Goal: Task Accomplishment & Management: Manage account settings

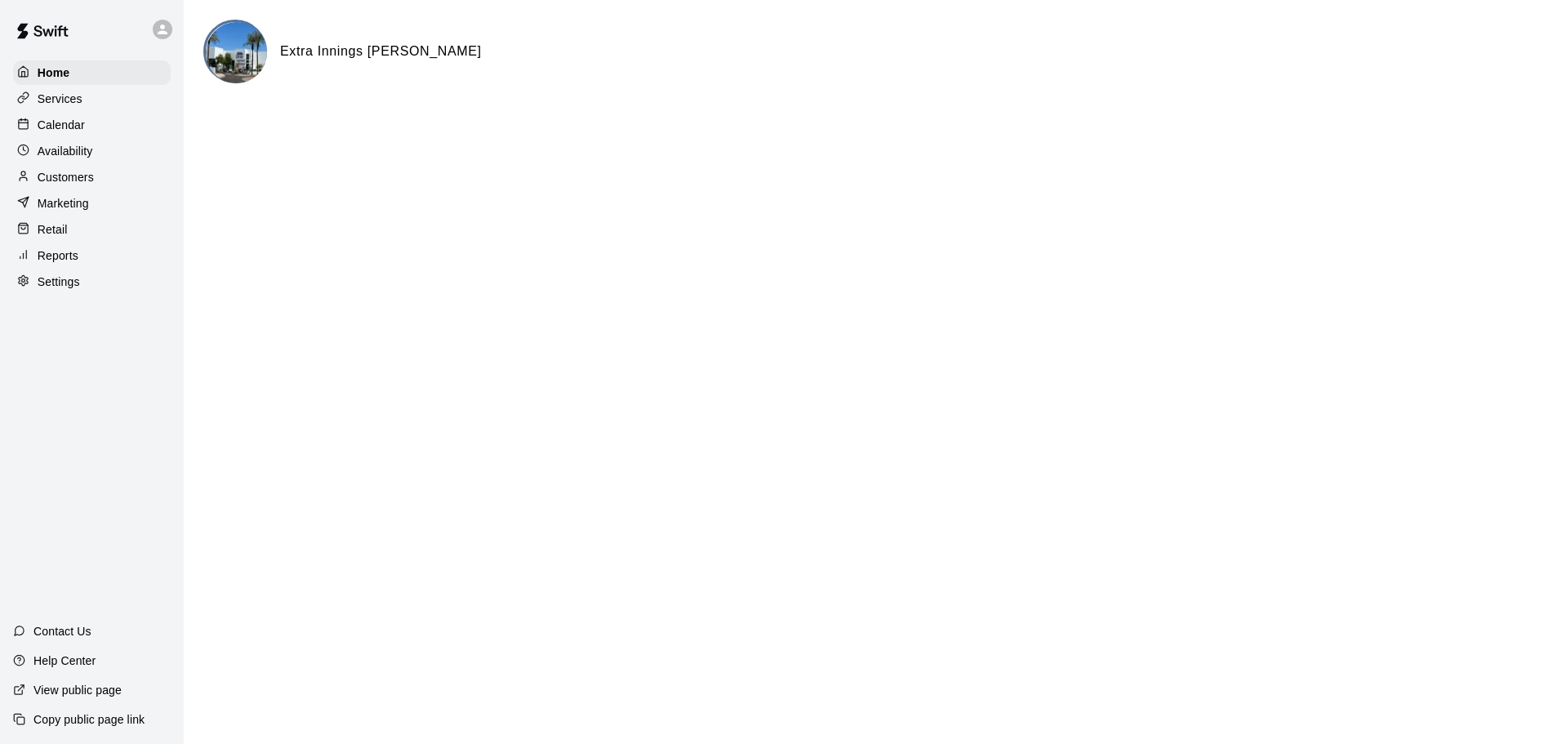
click at [66, 125] on p "Calendar" at bounding box center [61, 125] width 47 height 17
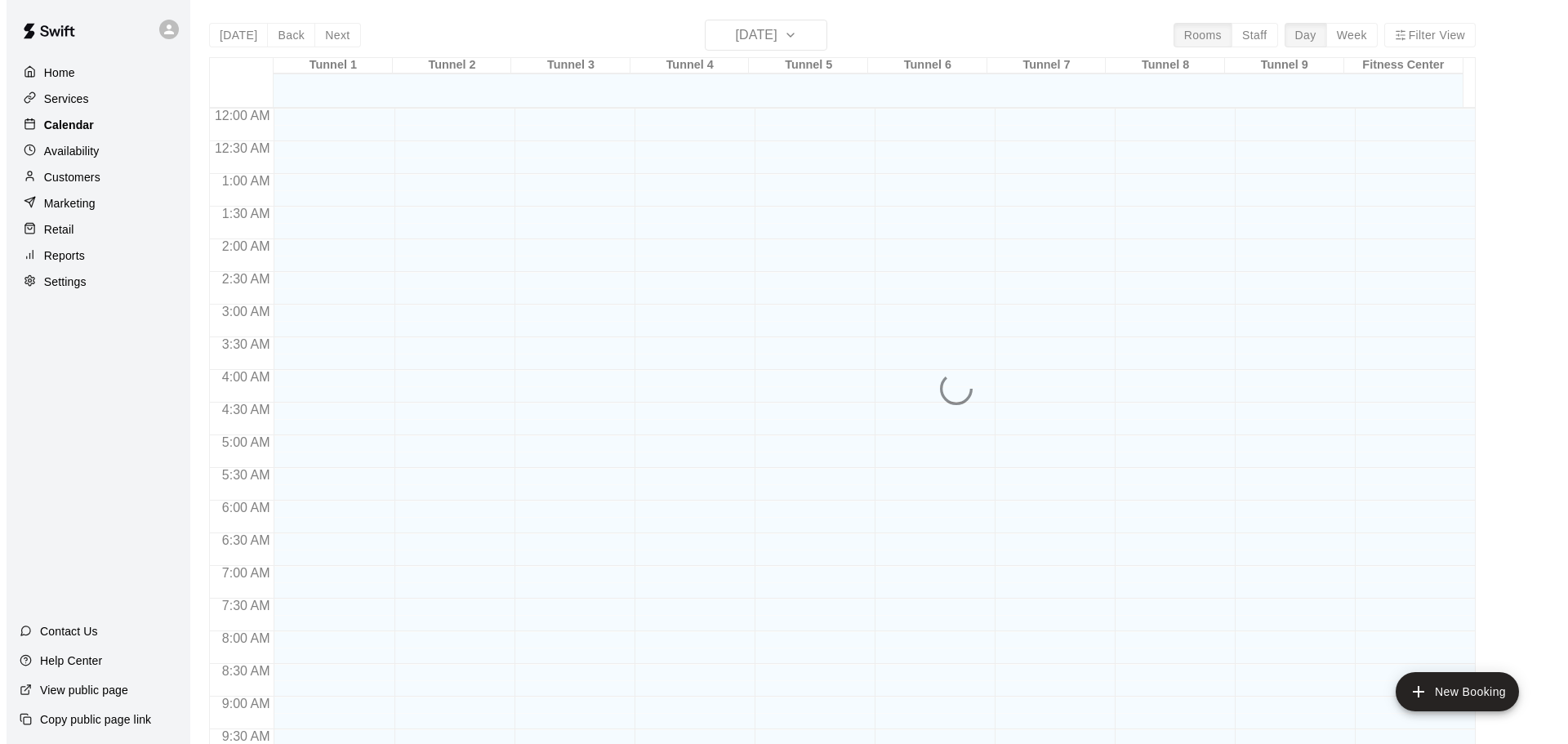
scroll to position [841, 0]
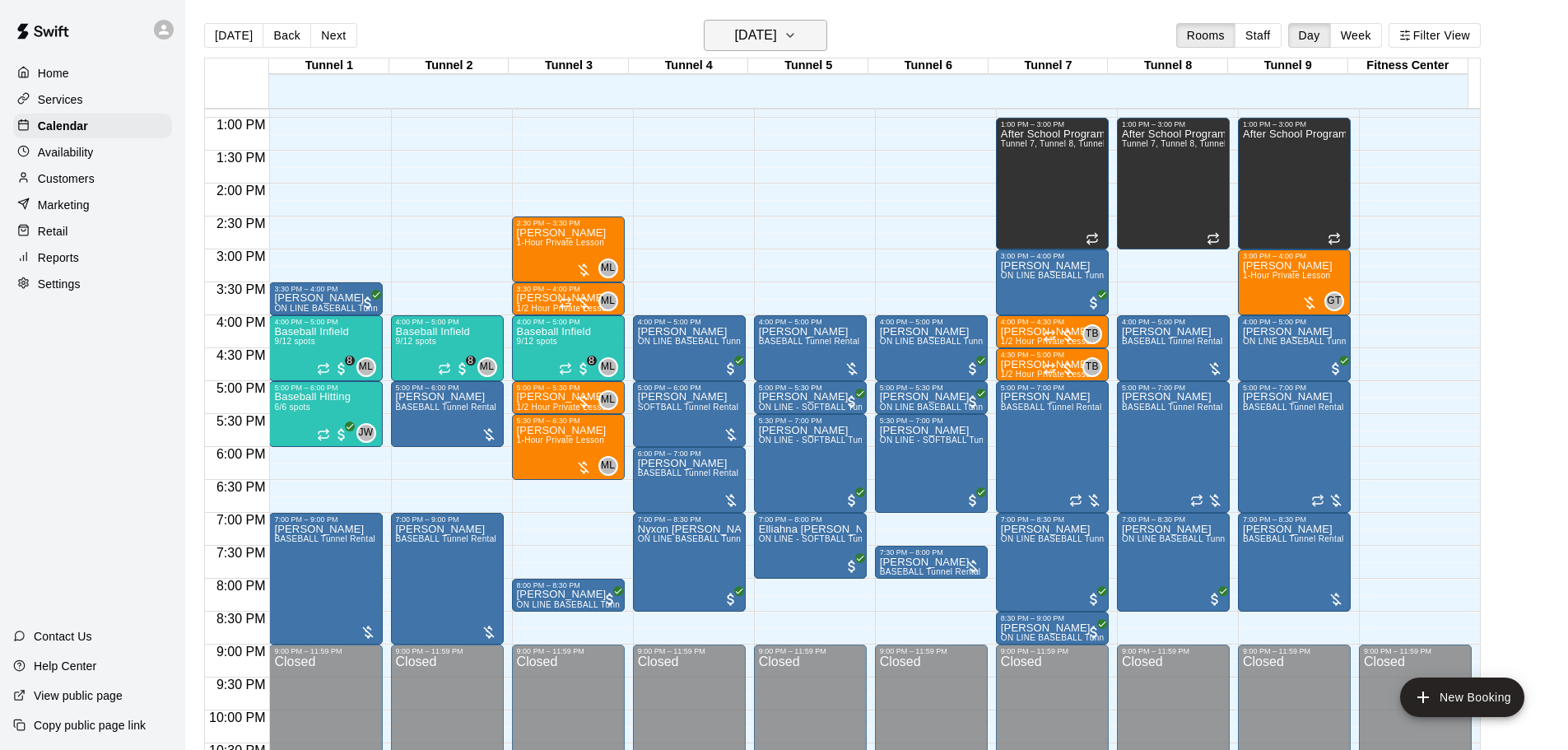
click at [750, 39] on h6 "[DATE]" at bounding box center [756, 35] width 42 height 23
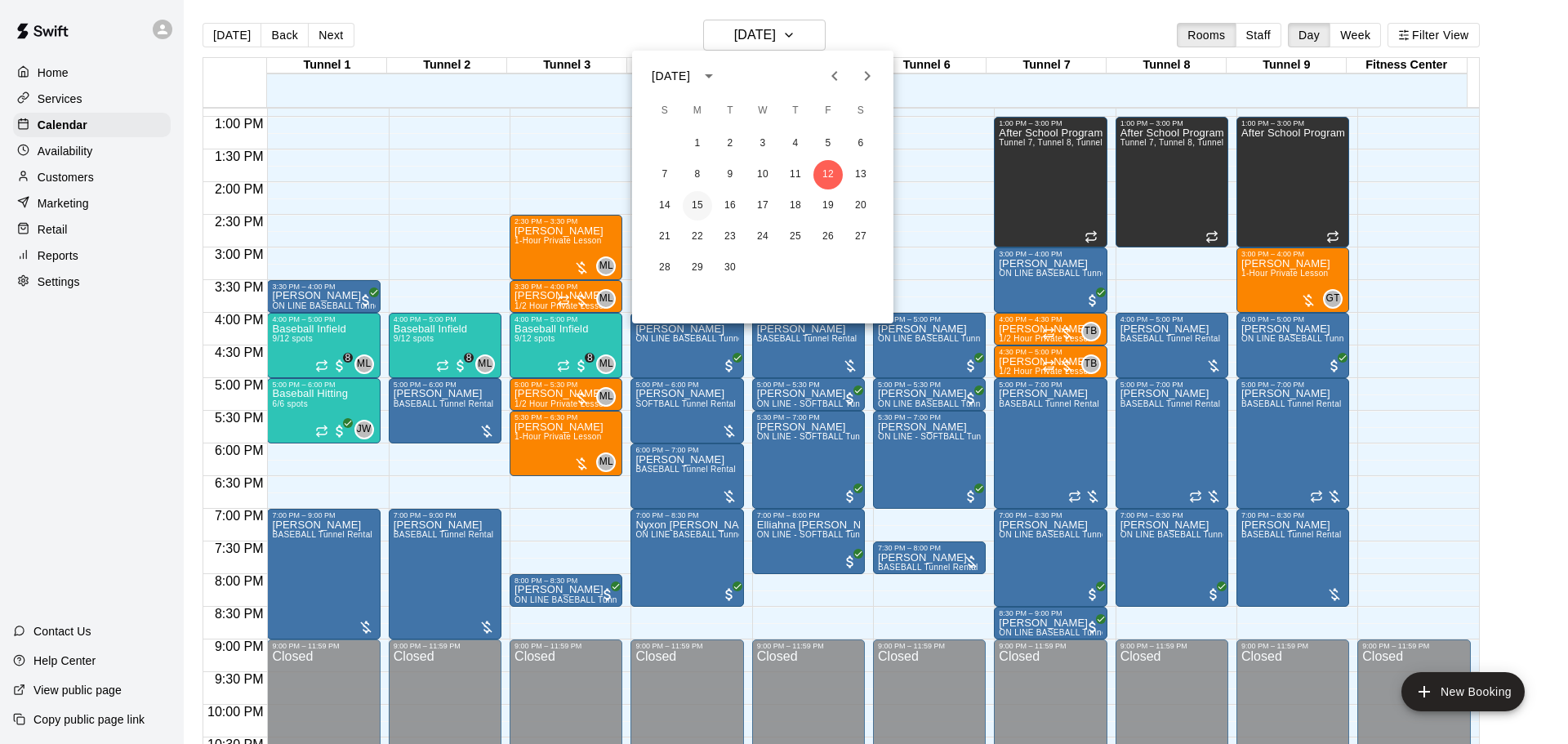
click at [704, 206] on button "15" at bounding box center [697, 205] width 29 height 29
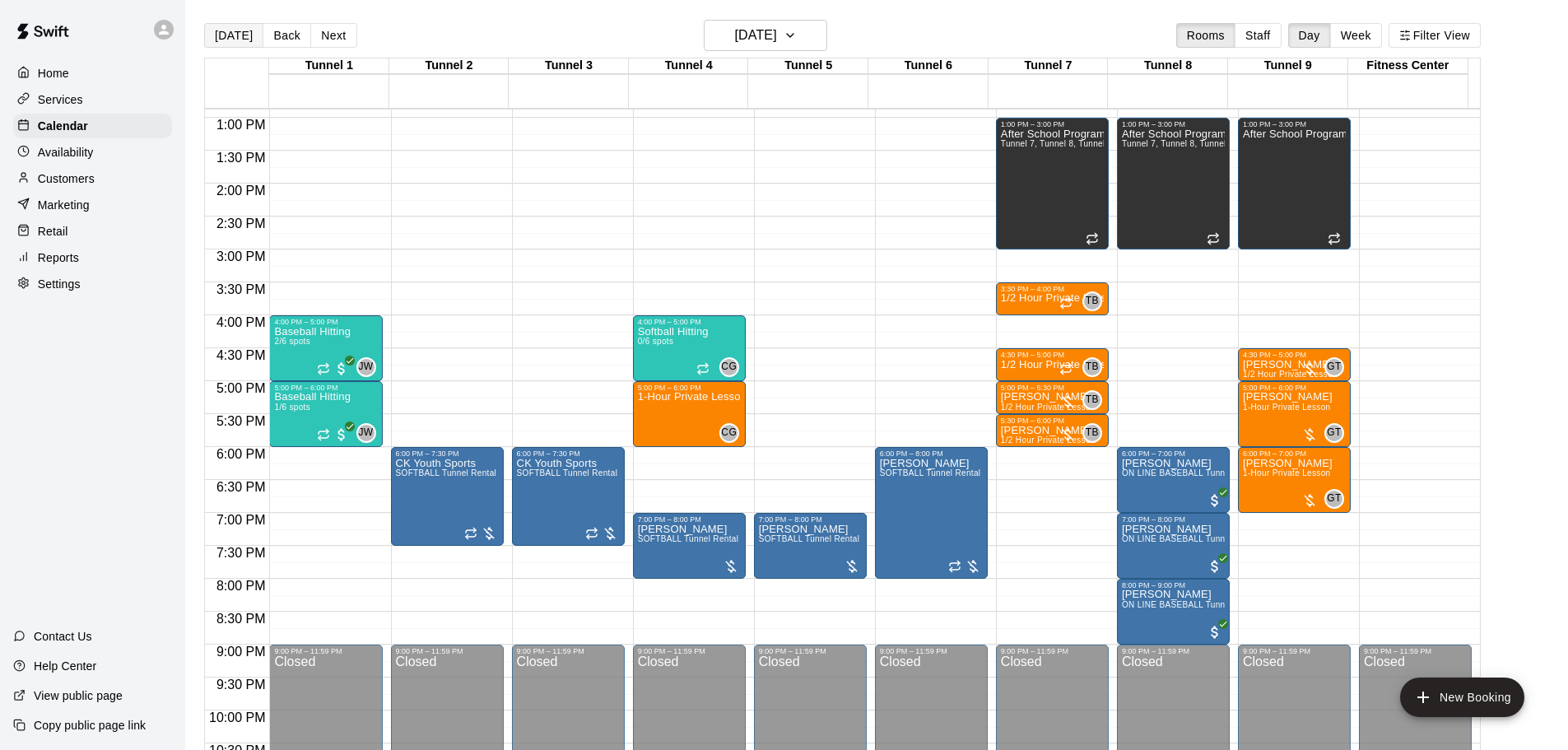
click at [244, 34] on button "[DATE]" at bounding box center [234, 35] width 59 height 25
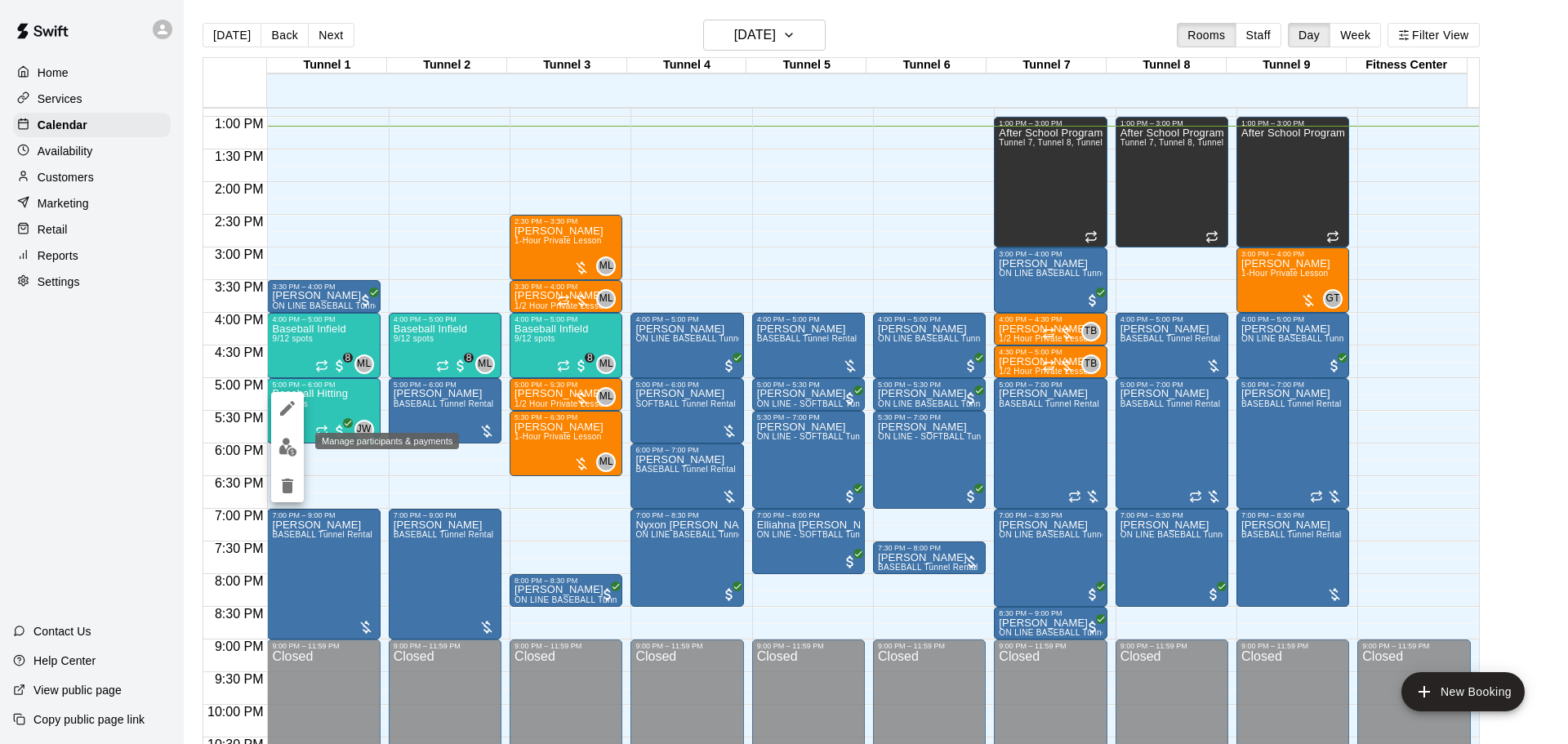
click at [297, 439] on img "edit" at bounding box center [287, 447] width 18 height 18
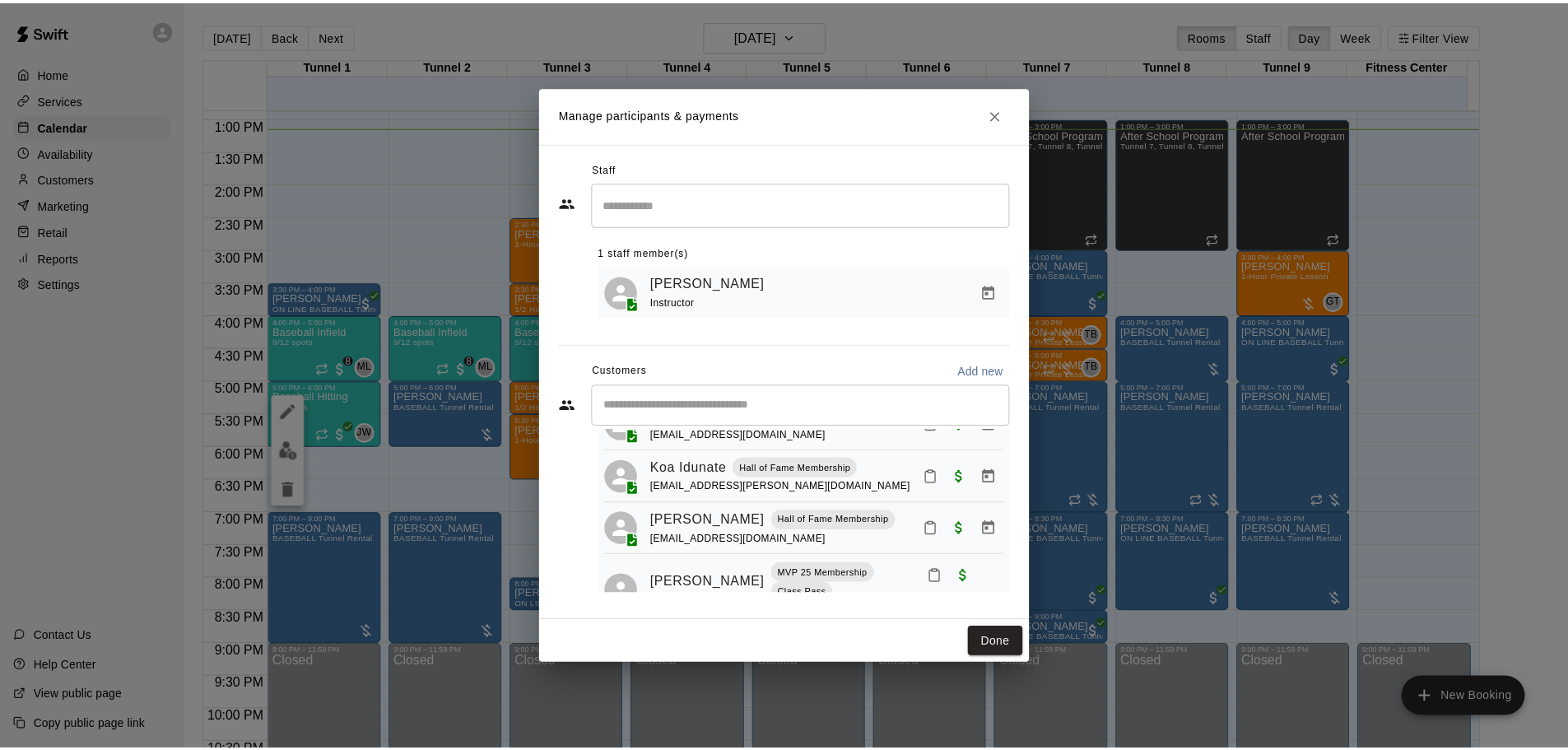
scroll to position [149, 0]
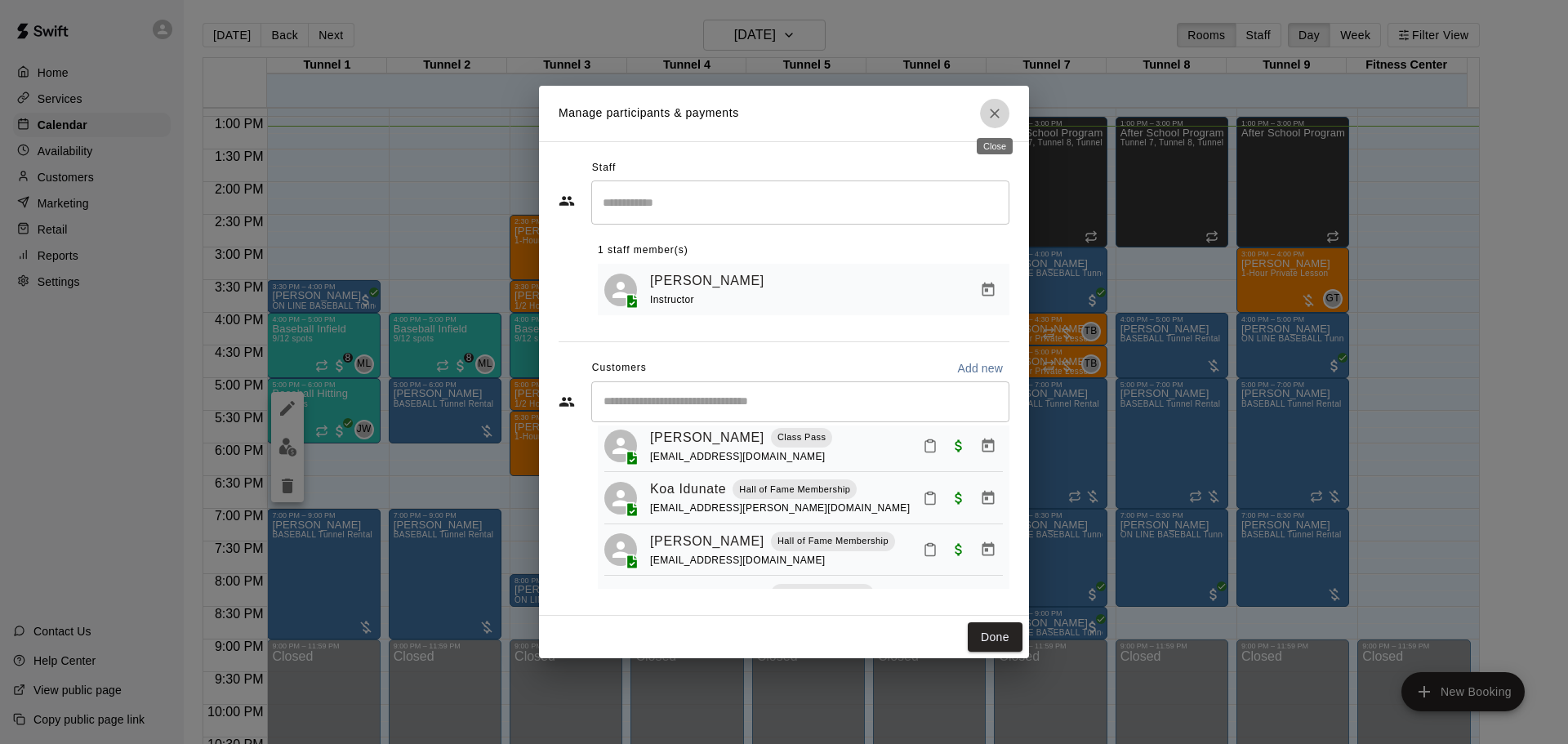
click at [990, 106] on icon "Close" at bounding box center [995, 113] width 17 height 17
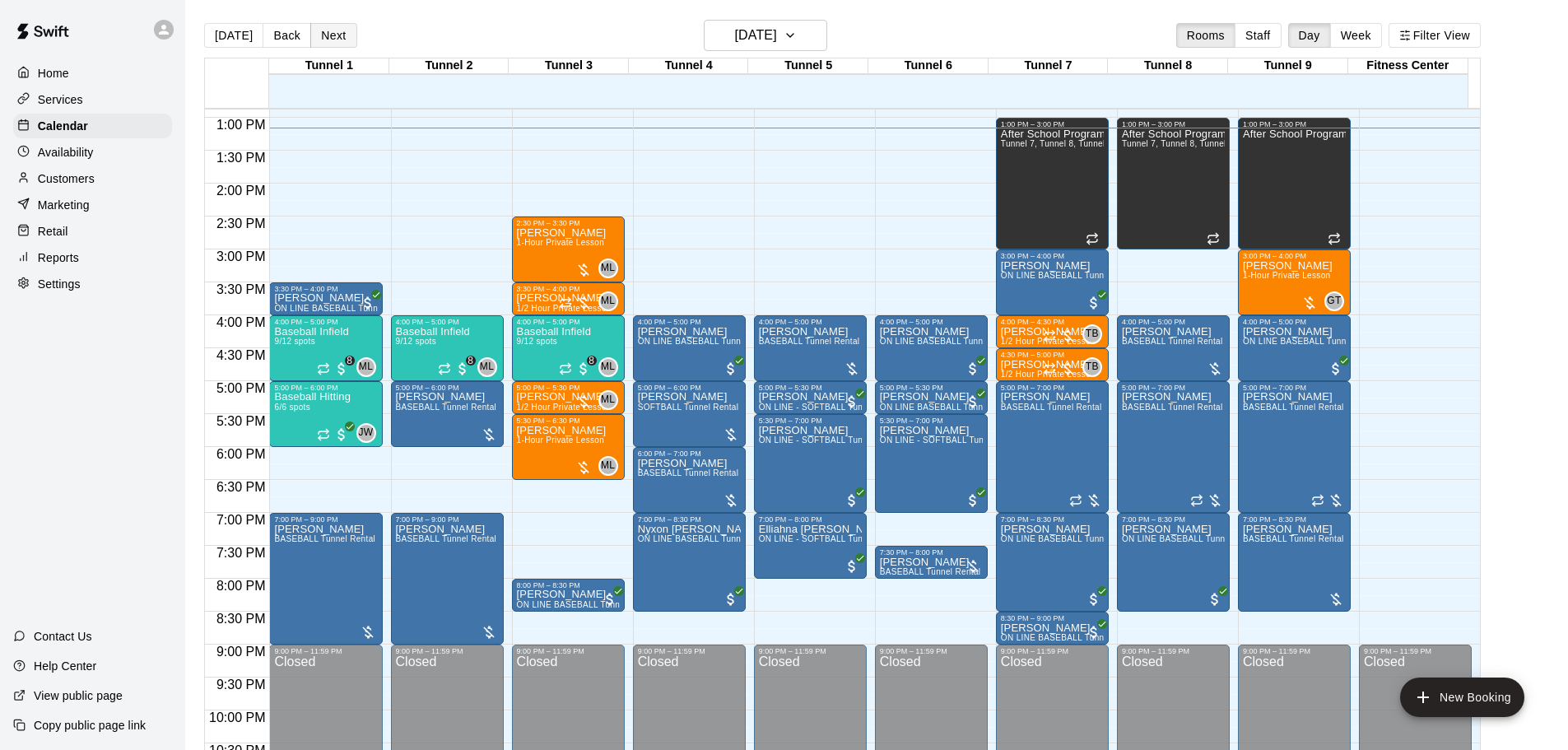
click at [332, 35] on button "Next" at bounding box center [334, 35] width 46 height 25
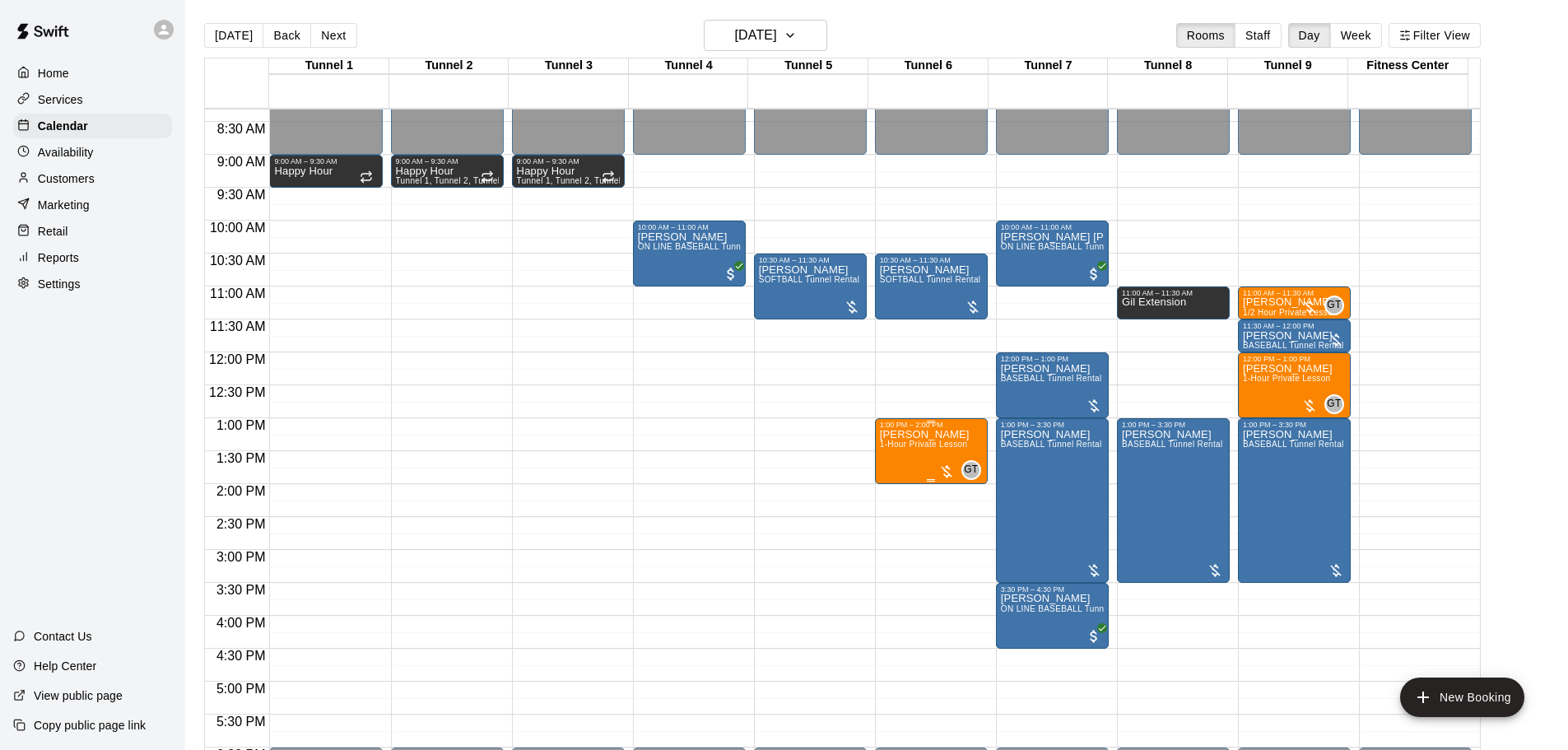
scroll to position [518, 0]
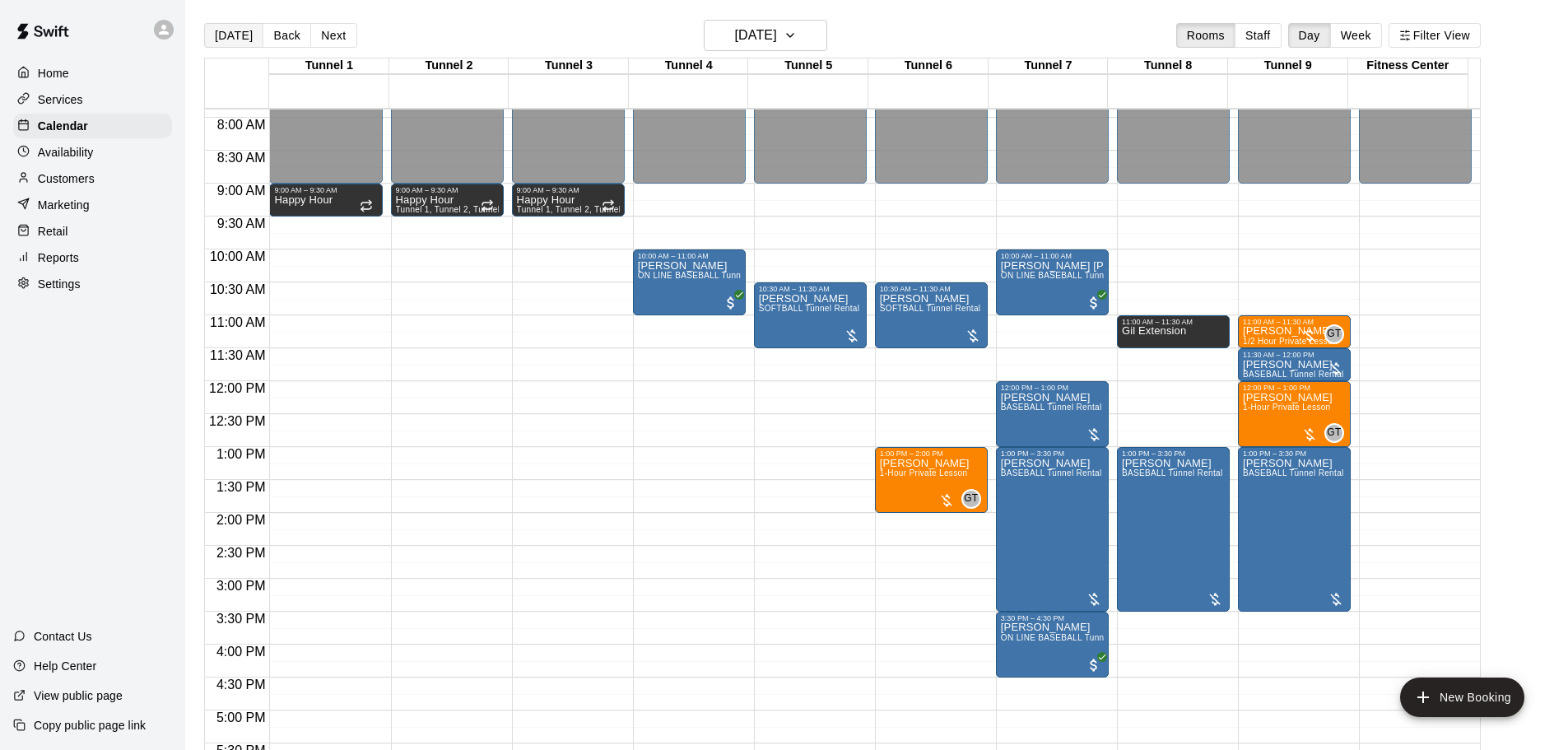
click at [239, 30] on button "[DATE]" at bounding box center [234, 35] width 59 height 25
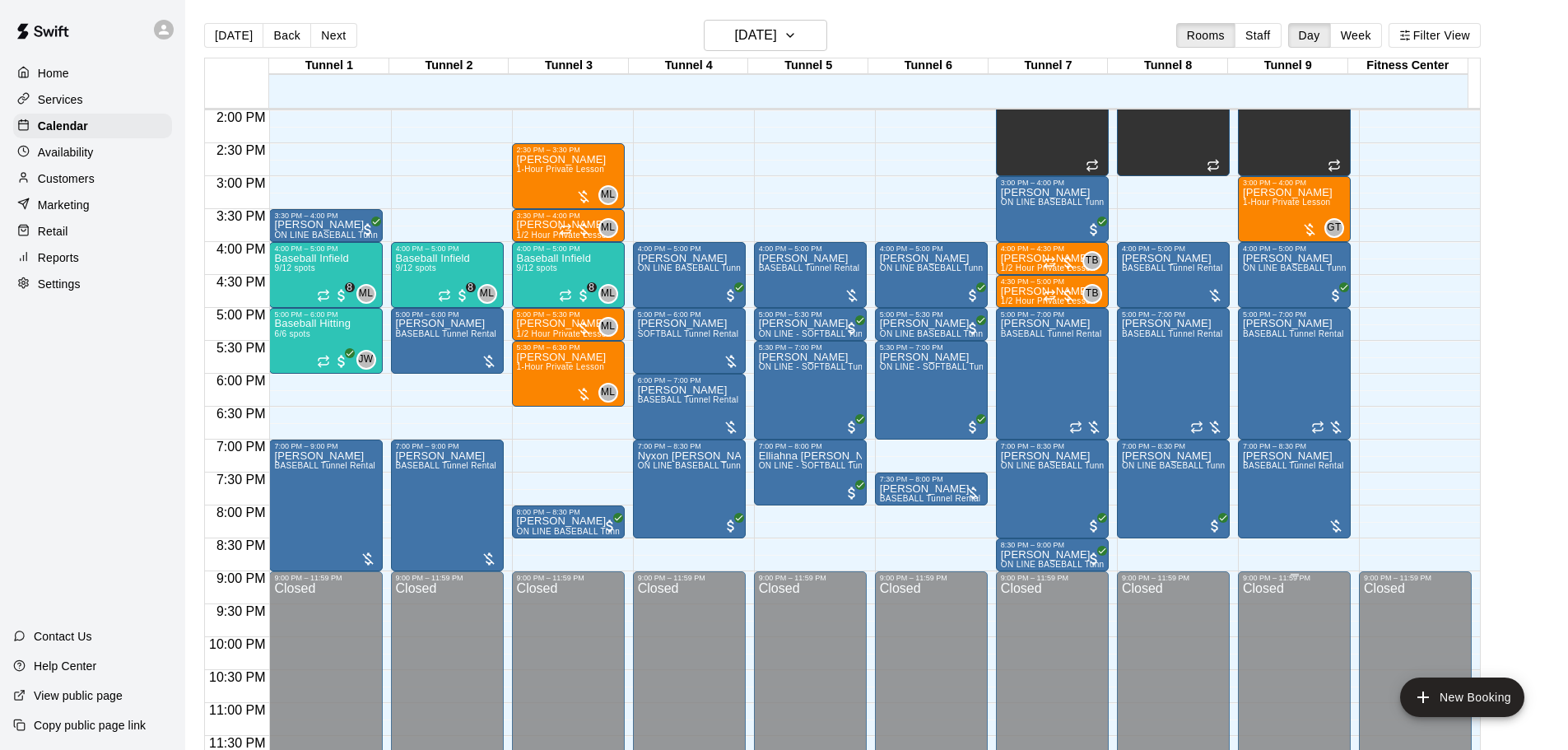
scroll to position [840, 0]
